Goal: Task Accomplishment & Management: Use online tool/utility

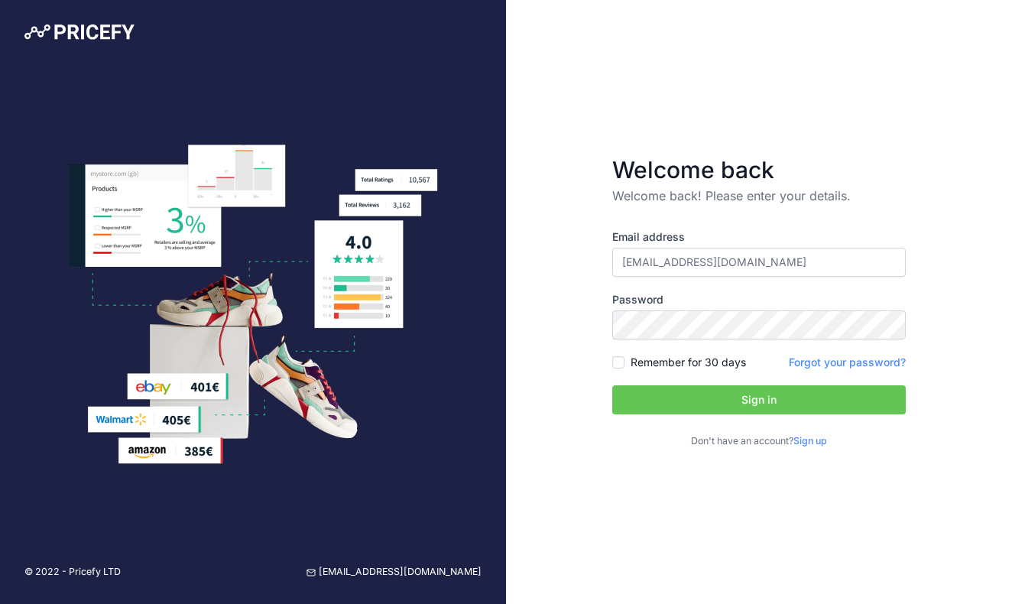
type input "[EMAIL_ADDRESS][DOMAIN_NAME]"
click at [759, 400] on button "Sign in" at bounding box center [759, 399] width 294 height 29
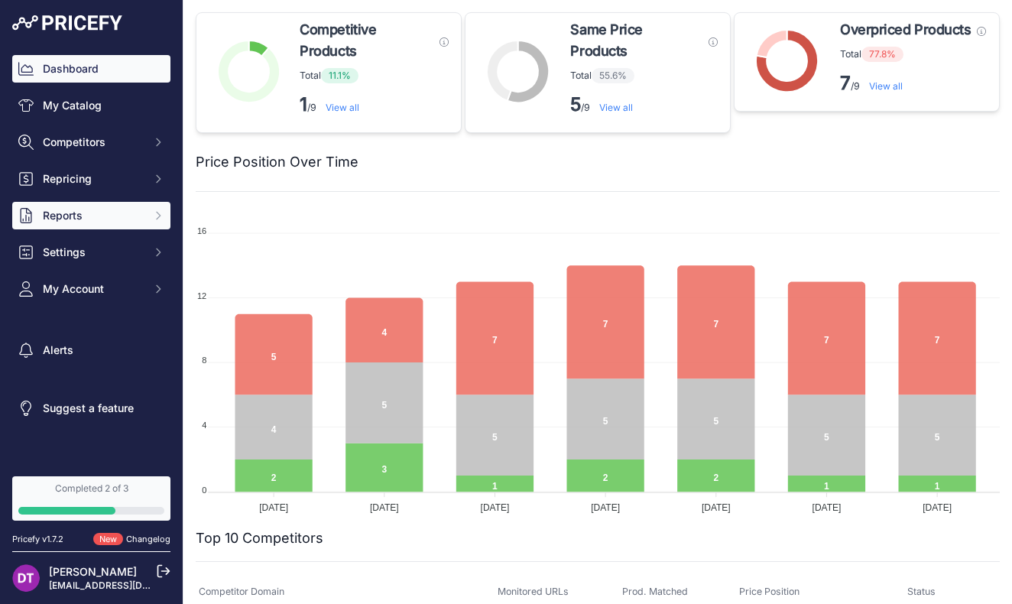
click at [73, 229] on button "Reports" at bounding box center [91, 216] width 158 height 28
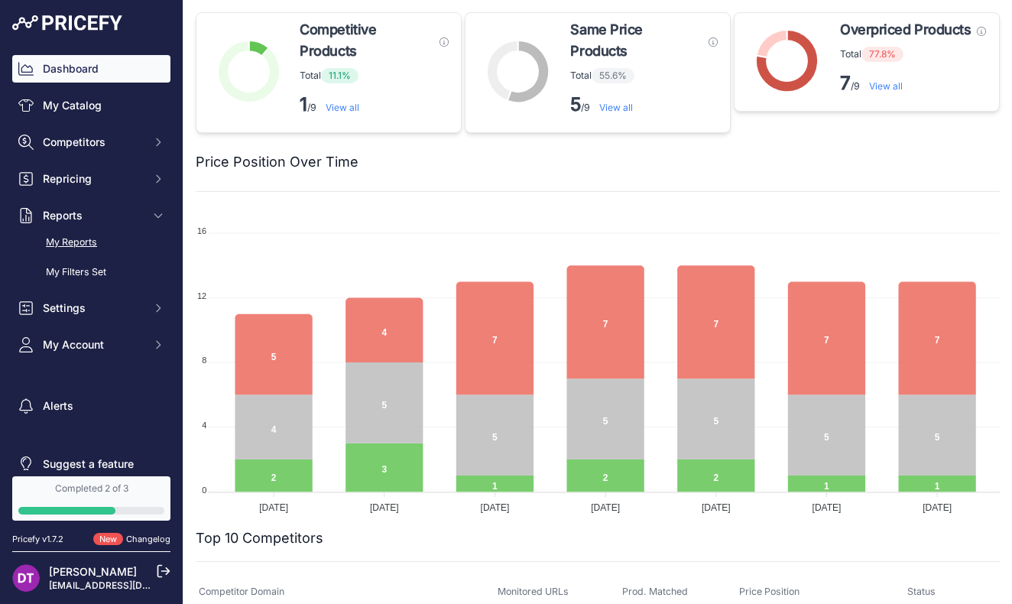
click at [78, 242] on link "My Reports" at bounding box center [91, 242] width 158 height 27
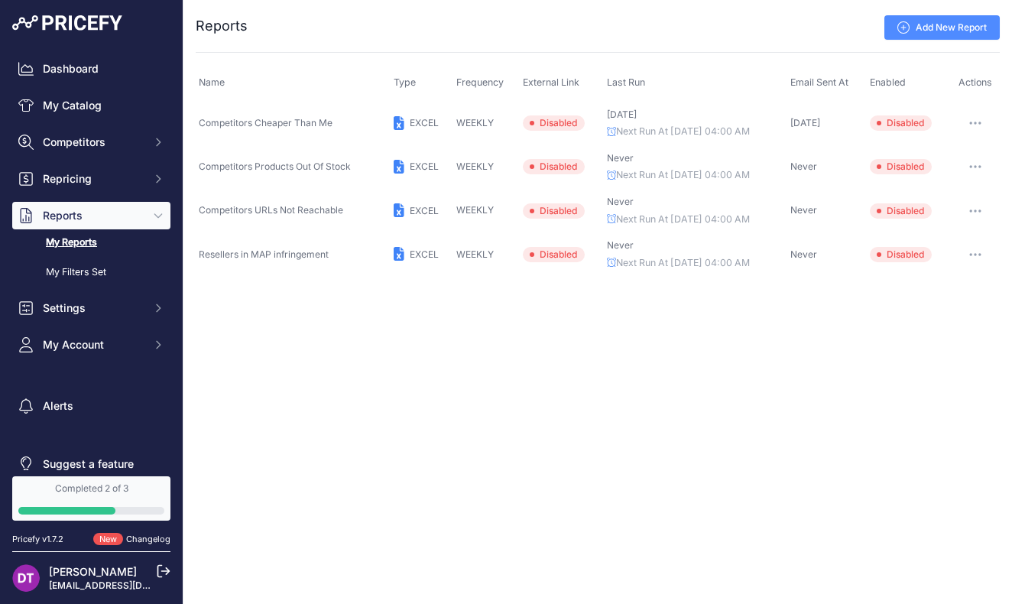
click at [972, 119] on button "button" at bounding box center [975, 122] width 31 height 21
click at [949, 183] on button "Send report now" at bounding box center [948, 179] width 98 height 24
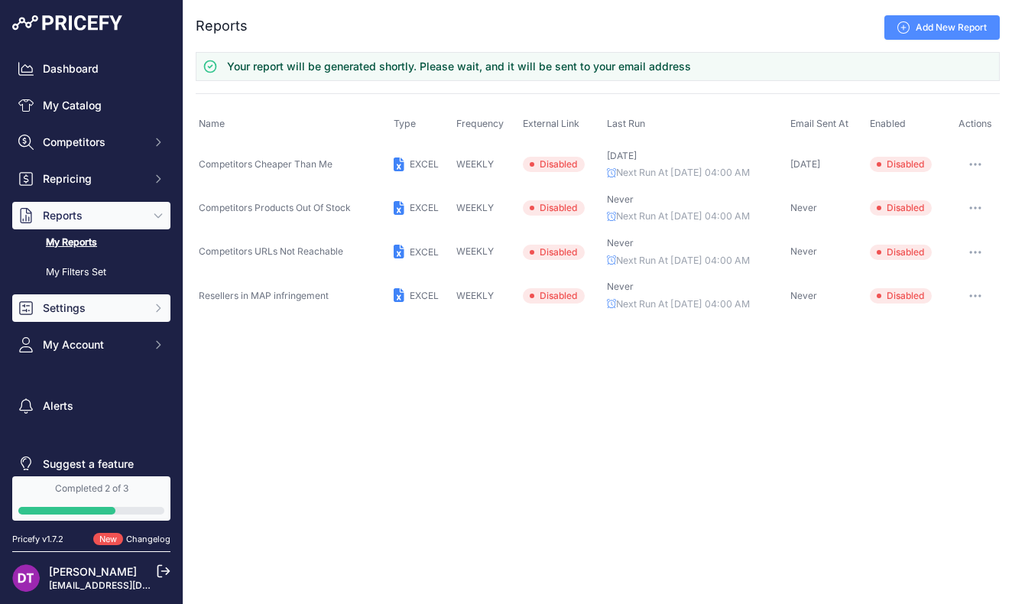
click at [73, 303] on span "Settings" at bounding box center [93, 307] width 100 height 15
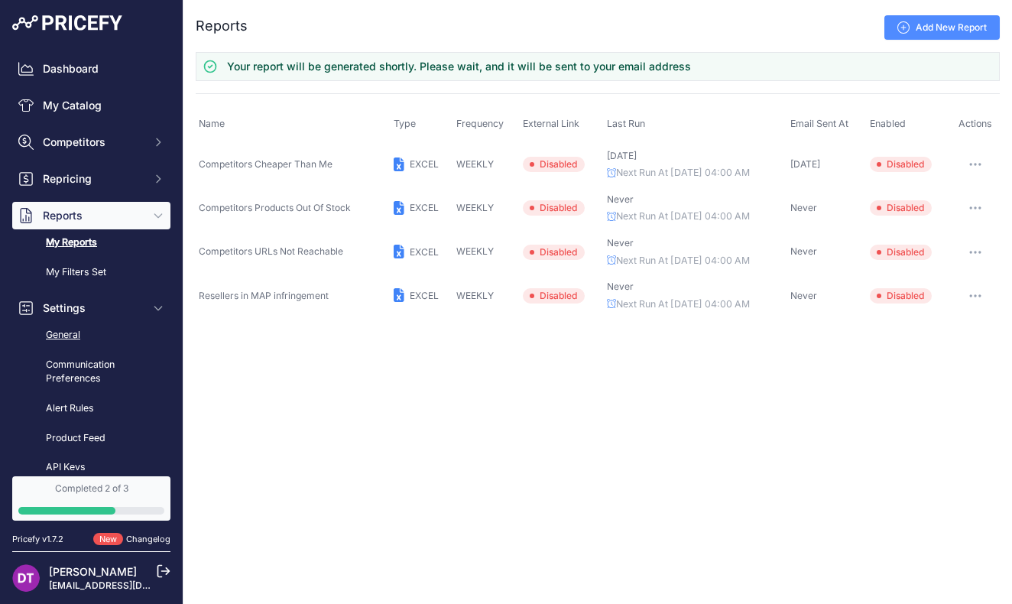
click at [77, 337] on link "General" at bounding box center [91, 335] width 158 height 27
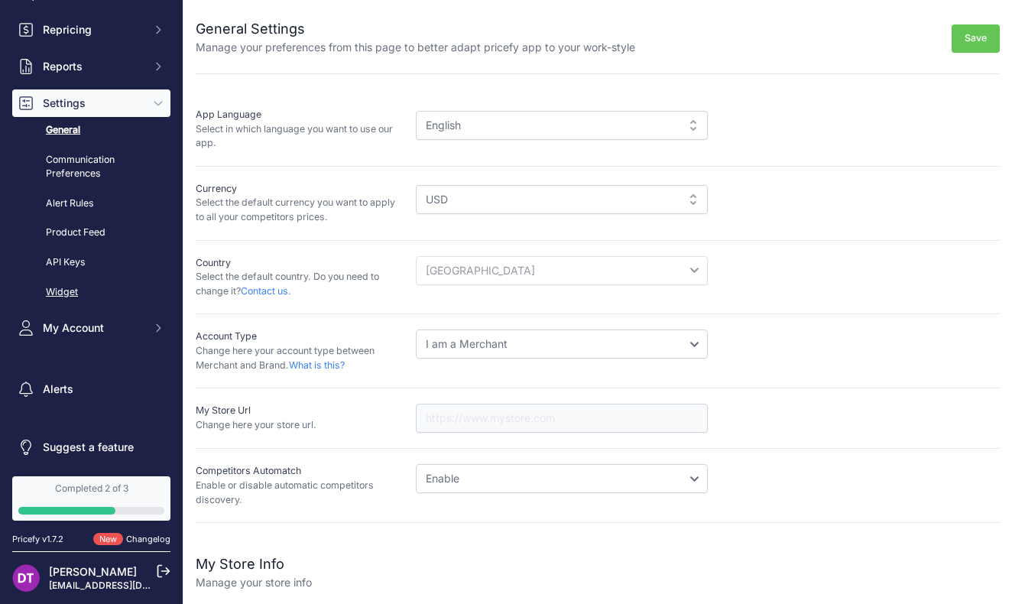
click at [75, 288] on link "Widget" at bounding box center [91, 292] width 158 height 27
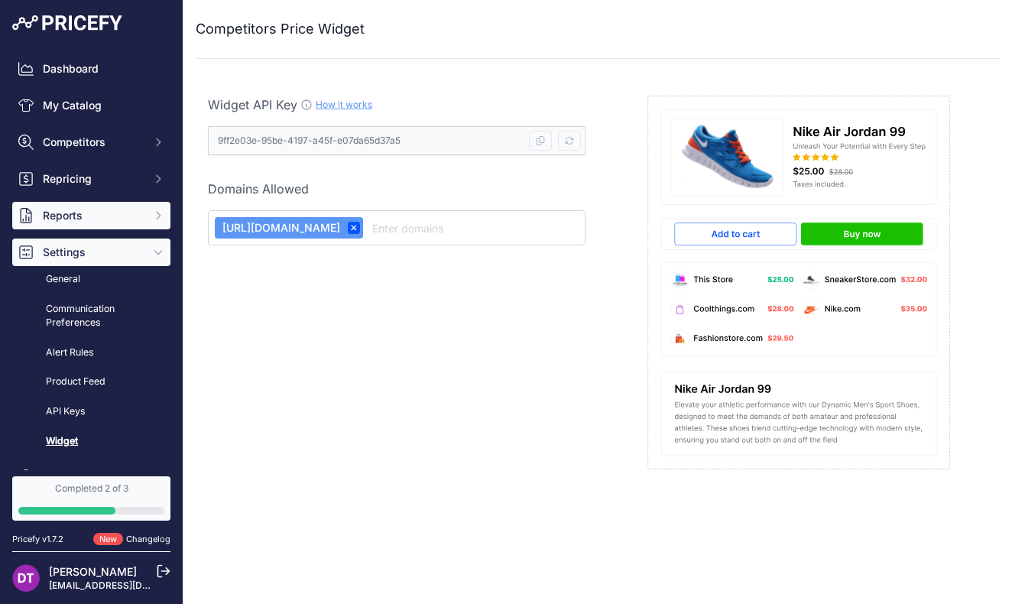
click at [68, 220] on span "Reports" at bounding box center [93, 215] width 100 height 15
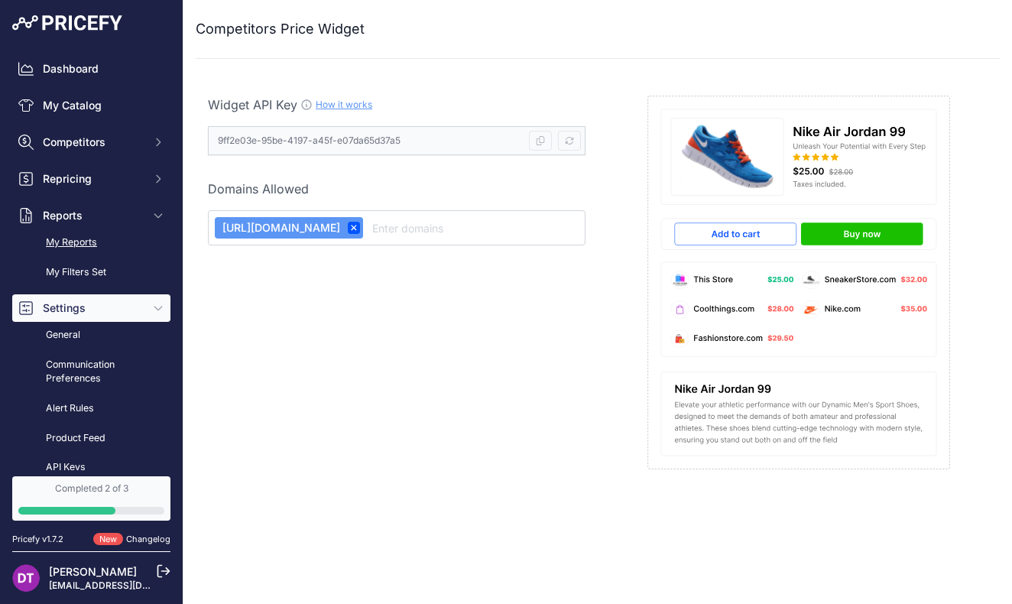
click at [70, 232] on link "My Reports" at bounding box center [91, 242] width 158 height 27
